Goal: Information Seeking & Learning: Learn about a topic

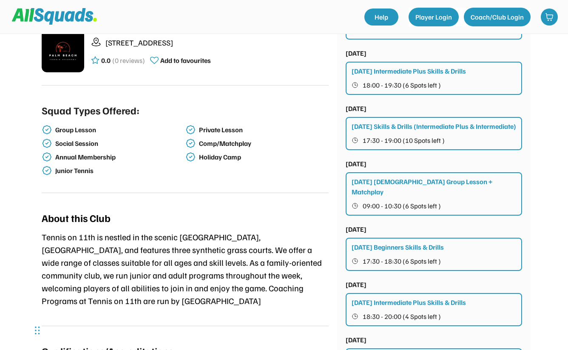
scroll to position [217, 0]
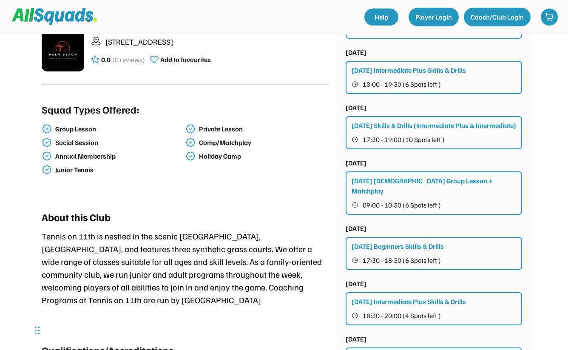
click at [66, 130] on div "Group Lesson" at bounding box center [119, 129] width 128 height 8
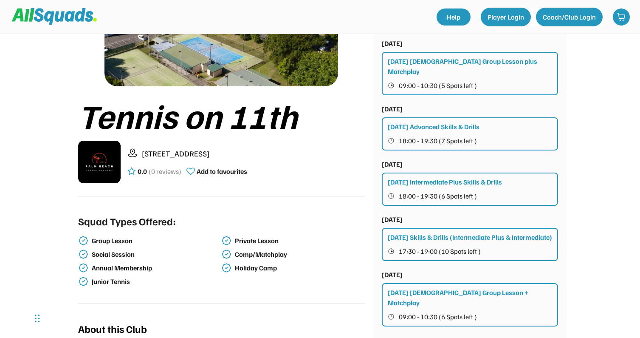
scroll to position [0, 0]
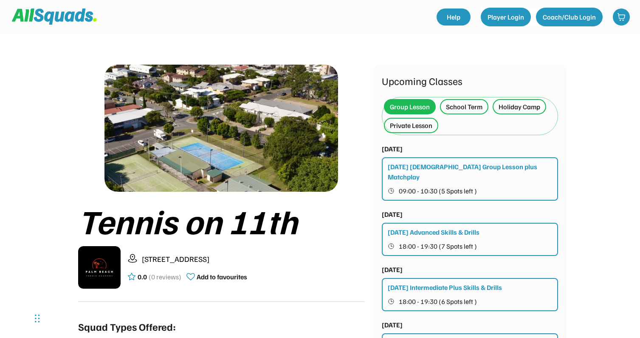
click at [102, 255] on img at bounding box center [99, 267] width 42 height 42
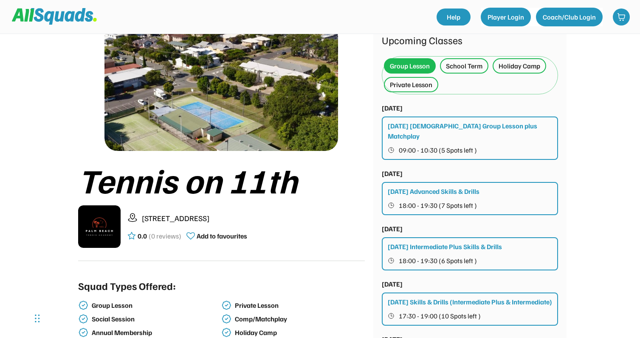
scroll to position [38, 0]
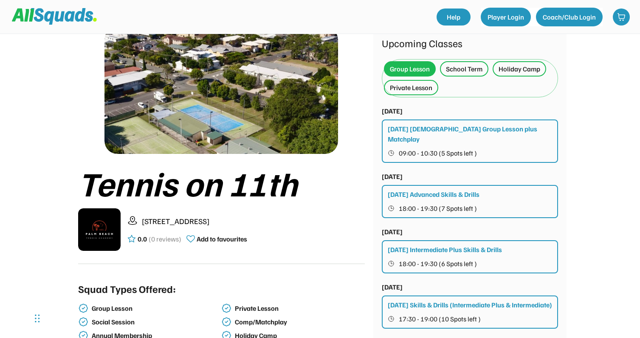
click at [395, 87] on div "Private Lesson" at bounding box center [411, 87] width 42 height 10
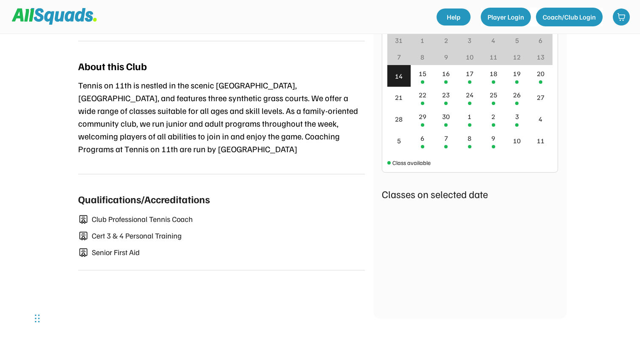
scroll to position [369, 0]
